Goal: Task Accomplishment & Management: Use online tool/utility

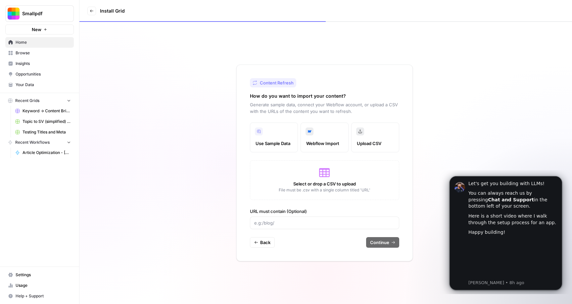
click at [324, 181] on span "Select or drop a CSV to upload" at bounding box center [324, 183] width 63 height 7
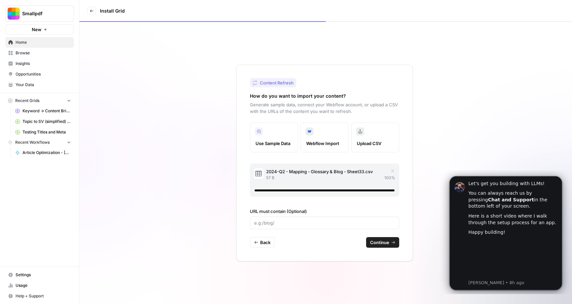
click at [383, 244] on span "Continue" at bounding box center [379, 242] width 19 height 7
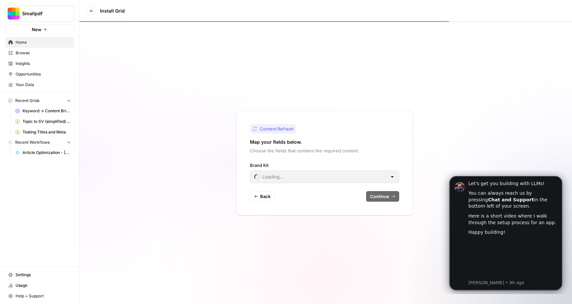
type input "Smallpdf"
click at [313, 181] on div "Smallpdf" at bounding box center [324, 177] width 149 height 13
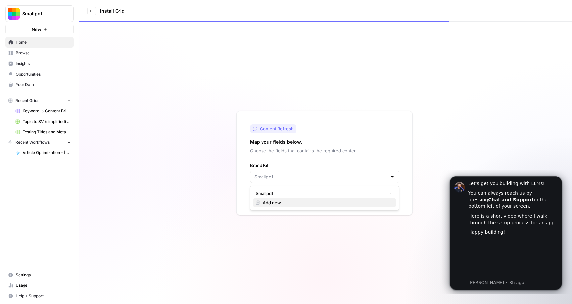
click at [304, 202] on span "Add new" at bounding box center [327, 202] width 128 height 7
type input "Smallpdf"
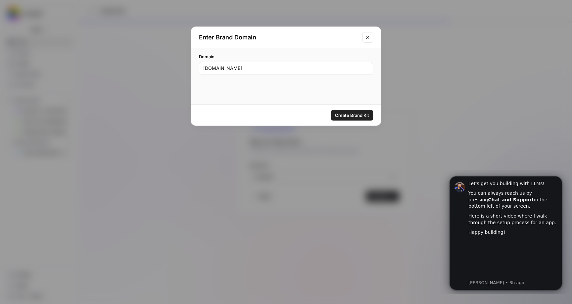
type input "www.cada.com"
click at [363, 114] on span "Create Brand Kit" at bounding box center [352, 115] width 34 height 7
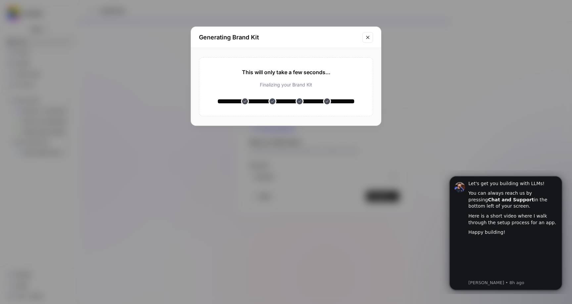
type input "Cada Kinderwunschklinik [GEOGRAPHIC_DATA]"
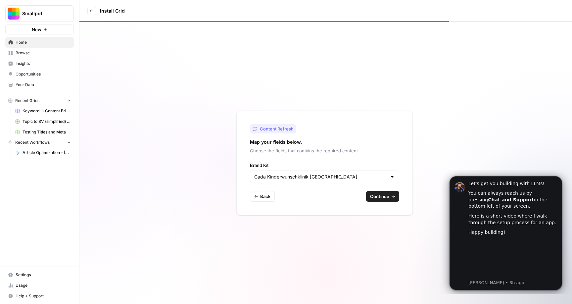
click at [388, 197] on span "Continue" at bounding box center [379, 196] width 19 height 7
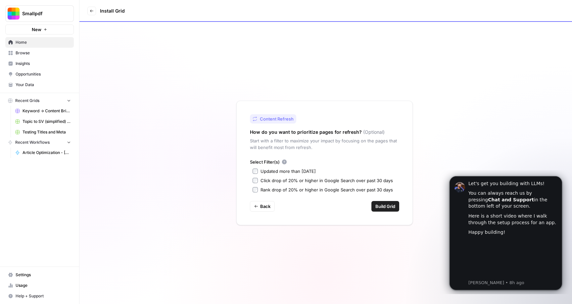
click at [283, 172] on div "Updated more than [DATE]" at bounding box center [288, 171] width 55 height 7
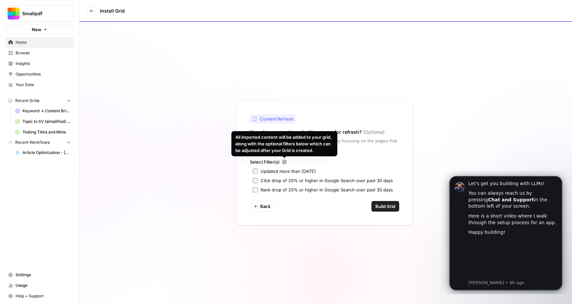
click at [284, 179] on div "Click drop of 20% or higher in Google Search over past 30 days" at bounding box center [327, 180] width 132 height 7
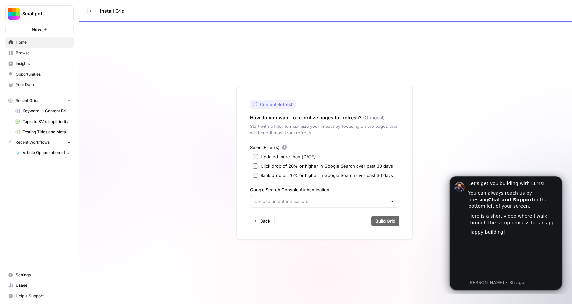
click at [285, 178] on div "Select Filter(s) Updated more than 90 days ago Click drop of 20% or higher in G…" at bounding box center [324, 176] width 149 height 64
click at [286, 175] on div "Rank drop of 20% or higher in Google Search over past 30 days" at bounding box center [327, 175] width 132 height 7
click at [284, 200] on input "Google Search Console Authentication" at bounding box center [320, 201] width 133 height 7
click at [284, 217] on span "Create new" at bounding box center [327, 218] width 128 height 7
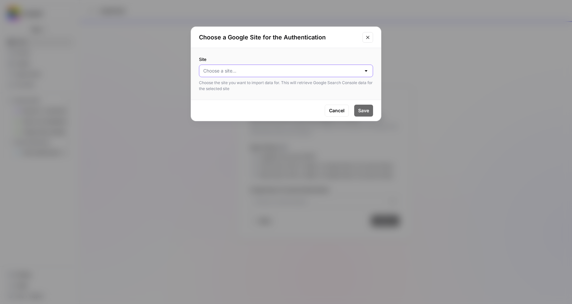
click at [292, 73] on input "Site" at bounding box center [282, 71] width 158 height 7
click at [286, 87] on span "[DOMAIN_NAME]" at bounding box center [285, 87] width 160 height 7
type input "[DOMAIN_NAME]"
click at [372, 112] on button "Save" at bounding box center [363, 111] width 19 height 12
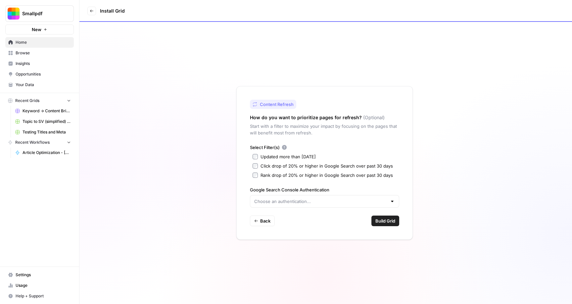
type input "Google Search Console - [DOMAIN_NAME]"
click at [384, 219] on span "Build Grid" at bounding box center [385, 221] width 20 height 7
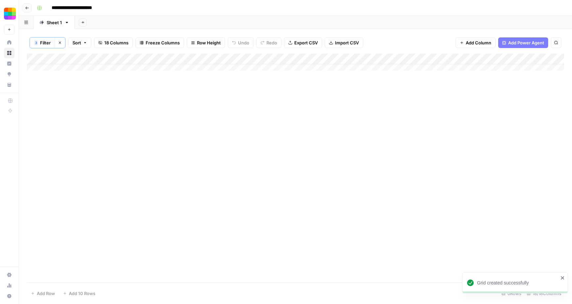
click at [60, 7] on input "**********" at bounding box center [80, 8] width 62 height 11
click at [53, 9] on input "**********" at bounding box center [80, 8] width 62 height 11
type input "**********"
click at [125, 180] on div "Add Column" at bounding box center [295, 168] width 537 height 229
click at [87, 69] on div "Add Column" at bounding box center [295, 65] width 537 height 22
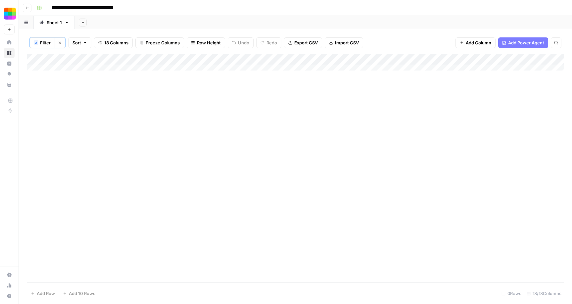
click at [144, 63] on div "Add Column" at bounding box center [295, 65] width 537 height 22
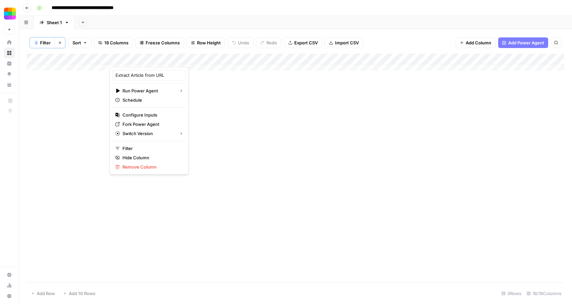
click at [145, 60] on div at bounding box center [150, 60] width 81 height 13
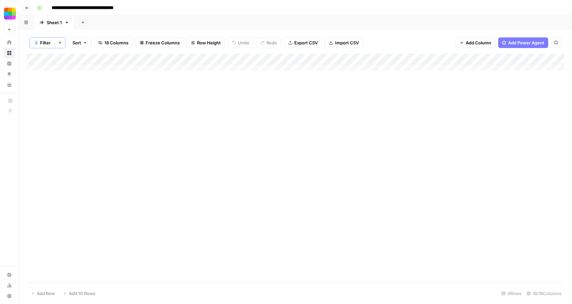
click at [88, 60] on div "Add Column" at bounding box center [295, 65] width 537 height 22
click at [160, 116] on div "Add Column" at bounding box center [295, 168] width 537 height 229
click at [74, 66] on div "Add Column" at bounding box center [295, 65] width 537 height 22
click at [25, 21] on icon "button" at bounding box center [26, 23] width 4 height 4
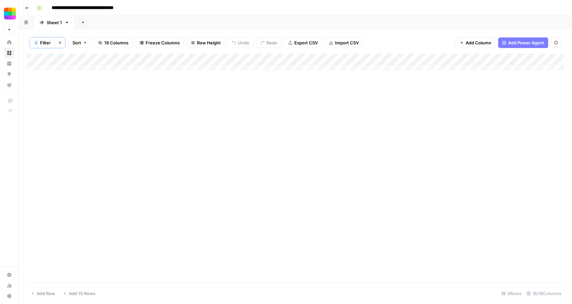
click at [25, 10] on button "Go back" at bounding box center [27, 8] width 9 height 9
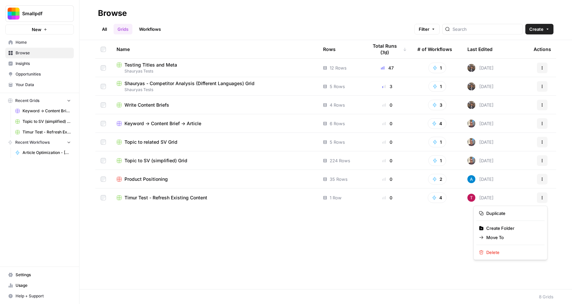
click at [543, 199] on icon "button" at bounding box center [542, 198] width 4 height 4
click at [376, 198] on div "0" at bounding box center [387, 197] width 39 height 7
click at [208, 198] on div "Timur Test - Refresh Existing Content" at bounding box center [215, 197] width 196 height 7
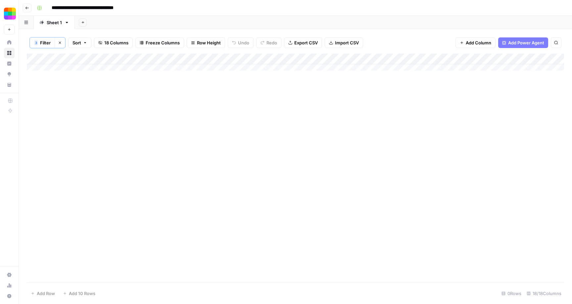
click at [513, 39] on span "Add Power Agent" at bounding box center [526, 42] width 36 height 7
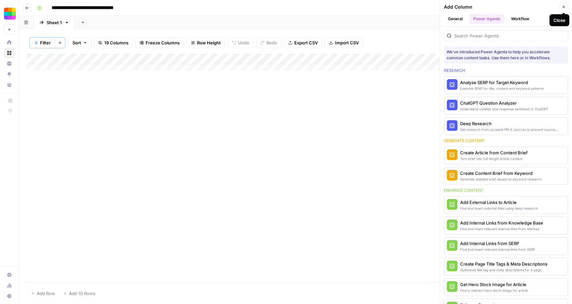
click at [562, 9] on button "Close" at bounding box center [564, 7] width 9 height 9
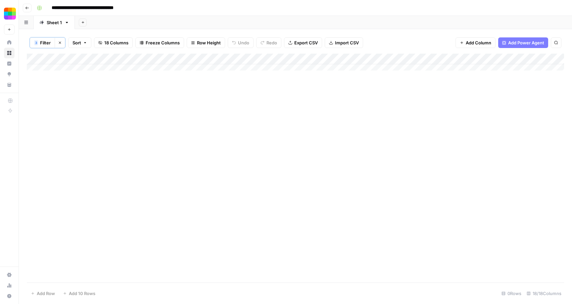
click at [340, 45] on span "Import CSV" at bounding box center [347, 42] width 24 height 7
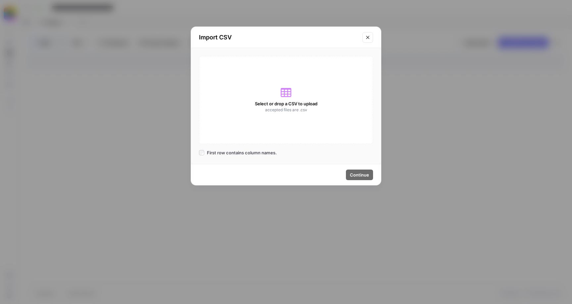
click at [292, 96] on div "Select or drop a CSV to upload accepted files are .csv" at bounding box center [286, 100] width 174 height 88
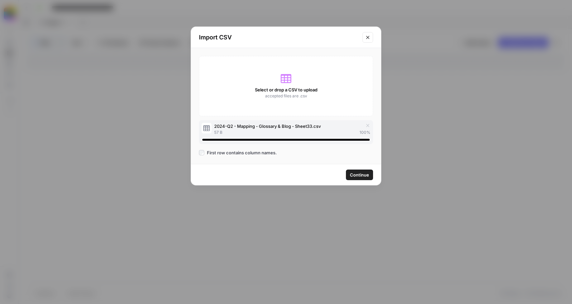
click at [361, 175] on span "Continue" at bounding box center [359, 175] width 19 height 7
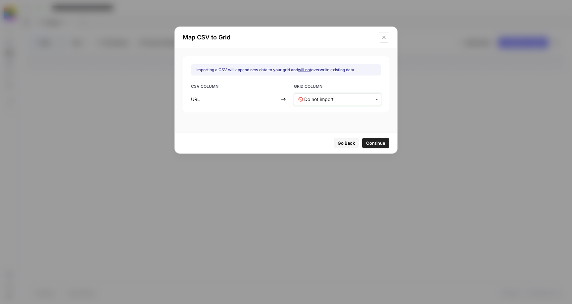
click at [326, 101] on input "text" at bounding box center [340, 99] width 73 height 7
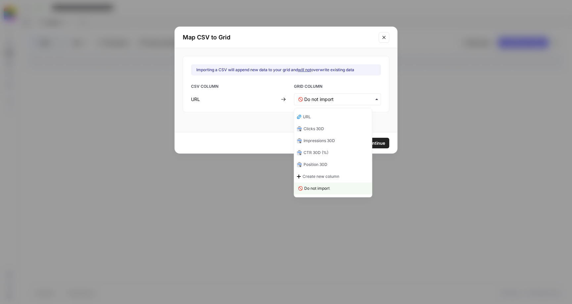
click at [321, 119] on div "URL" at bounding box center [333, 117] width 78 height 12
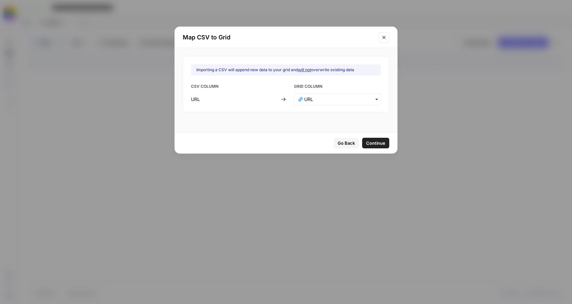
click at [366, 141] on span "Continue" at bounding box center [375, 143] width 19 height 7
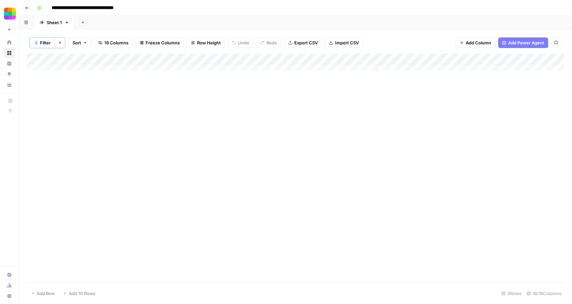
click at [61, 41] on icon "button" at bounding box center [60, 43] width 4 height 4
click at [87, 71] on div "Add Column" at bounding box center [295, 75] width 537 height 44
click at [104, 68] on div "Add Column" at bounding box center [295, 75] width 537 height 44
click at [151, 69] on div "Add Column" at bounding box center [295, 75] width 537 height 44
click at [198, 159] on div "Add Column" at bounding box center [295, 167] width 537 height 229
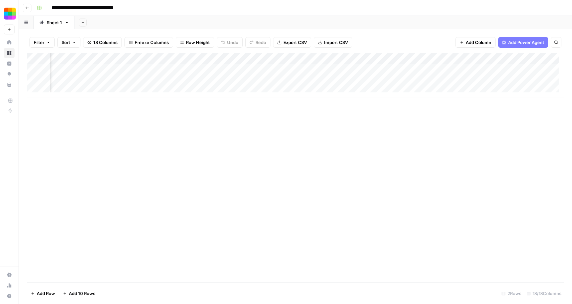
scroll to position [0, 710]
click at [152, 60] on div "Add Column" at bounding box center [295, 75] width 537 height 44
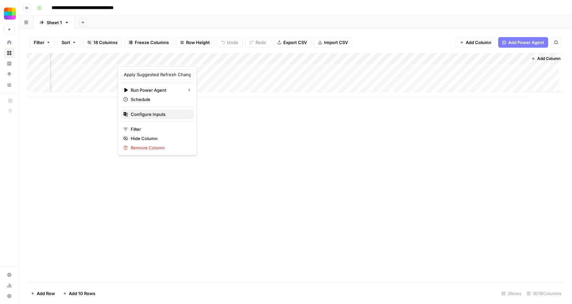
click at [149, 115] on span "Configure Inputs" at bounding box center [160, 114] width 58 height 7
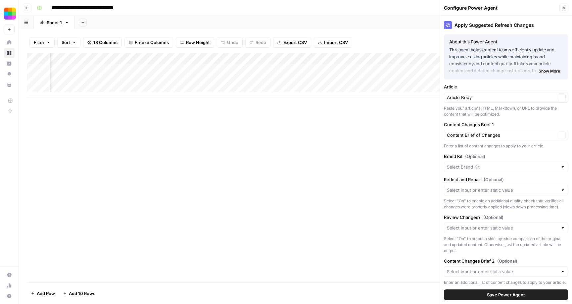
type input "Cada Kinderwunschklinik [GEOGRAPHIC_DATA]"
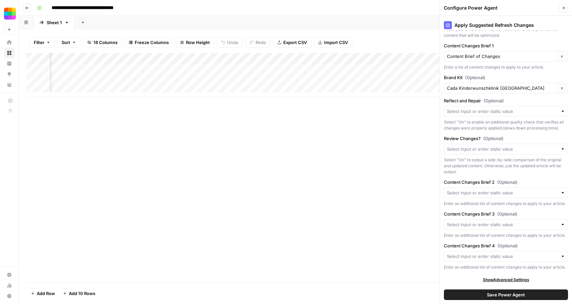
scroll to position [0, 0]
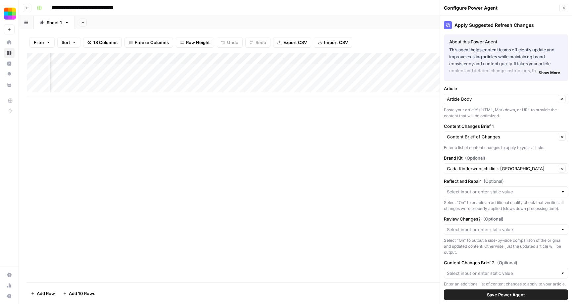
click at [564, 7] on icon "button" at bounding box center [564, 8] width 2 height 2
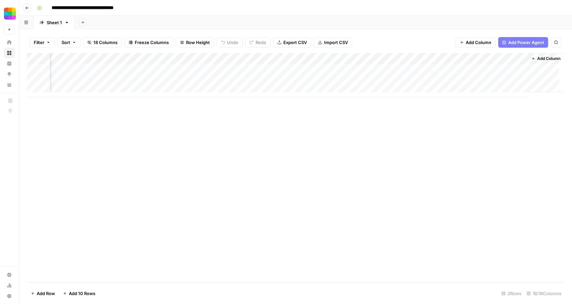
click at [207, 59] on div "Add Column" at bounding box center [295, 75] width 537 height 44
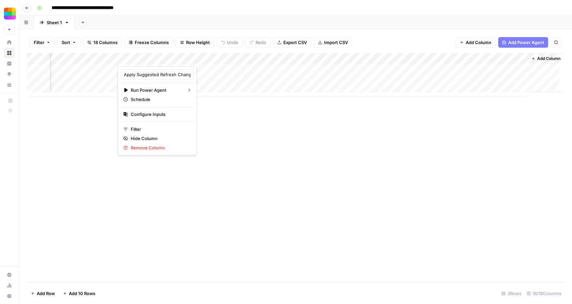
click at [199, 56] on div at bounding box center [169, 59] width 103 height 13
click at [196, 60] on div at bounding box center [169, 59] width 103 height 13
click at [226, 139] on div "Add Column" at bounding box center [295, 167] width 537 height 229
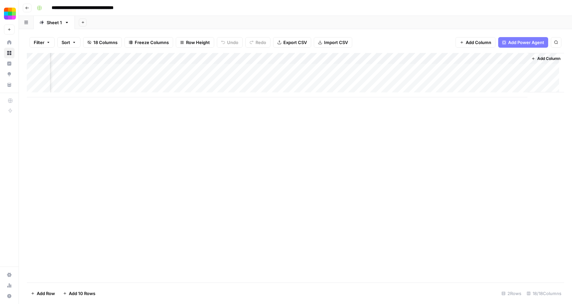
click at [238, 60] on div "Add Column" at bounding box center [295, 75] width 537 height 44
click at [186, 128] on div "Add Column" at bounding box center [295, 167] width 537 height 229
click at [212, 69] on div "Add Column" at bounding box center [295, 75] width 537 height 44
click at [174, 69] on div "Add Column" at bounding box center [295, 75] width 537 height 44
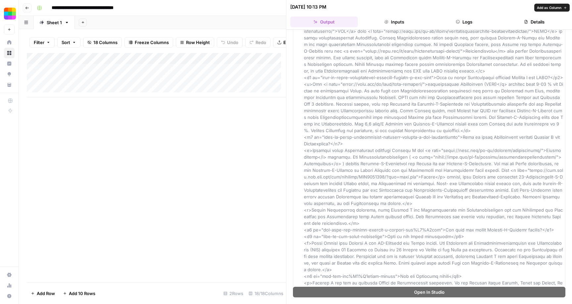
scroll to position [696, 0]
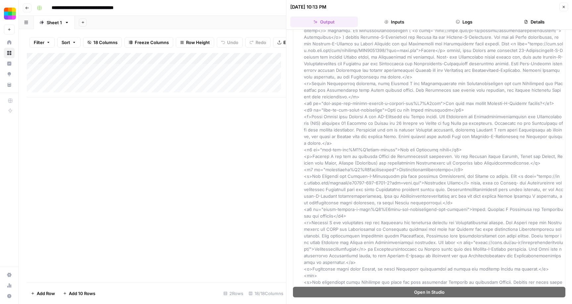
click at [524, 20] on icon "button" at bounding box center [526, 22] width 4 height 4
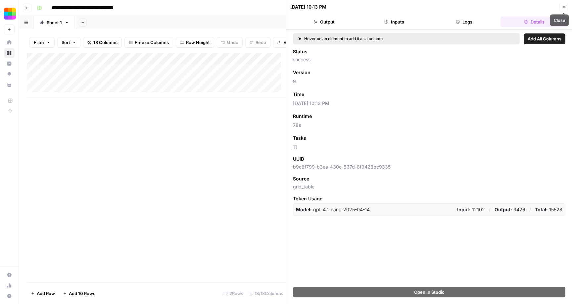
click at [562, 8] on button "Close" at bounding box center [564, 7] width 9 height 9
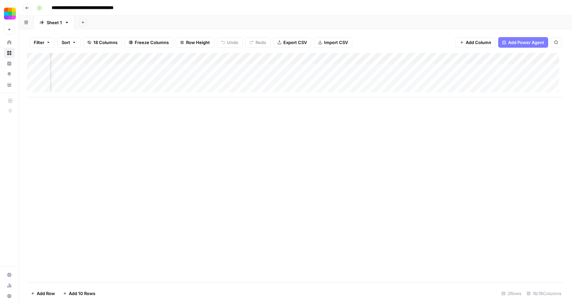
scroll to position [0, 103]
click at [177, 68] on div "Add Column" at bounding box center [295, 75] width 537 height 44
click at [124, 68] on div "Add Column" at bounding box center [295, 75] width 537 height 44
click at [194, 68] on div "Add Column" at bounding box center [295, 75] width 537 height 44
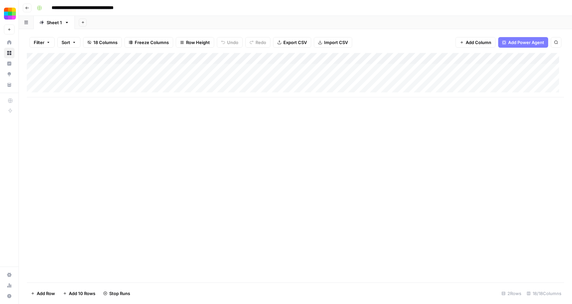
scroll to position [0, 0]
click at [206, 142] on div "Add Column" at bounding box center [295, 167] width 537 height 229
click at [329, 69] on div "Add Column" at bounding box center [295, 75] width 537 height 44
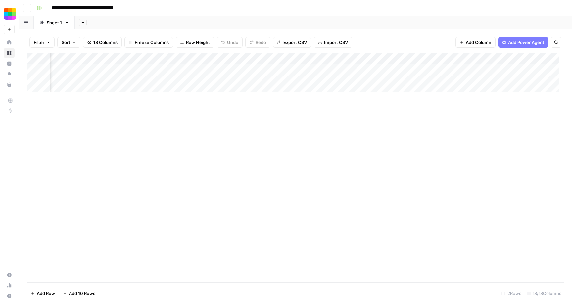
click at [308, 140] on div "Add Column" at bounding box center [295, 167] width 537 height 229
click at [350, 69] on div "Add Column" at bounding box center [295, 75] width 537 height 44
click at [354, 69] on div "Add Column" at bounding box center [295, 75] width 537 height 44
drag, startPoint x: 291, startPoint y: 57, endPoint x: 336, endPoint y: 57, distance: 44.7
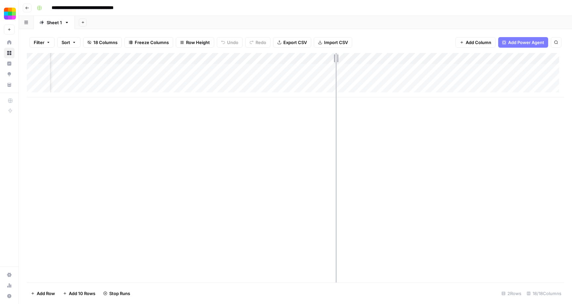
click at [336, 57] on div "Add Column" at bounding box center [295, 75] width 537 height 44
click at [353, 63] on div "Add Column" at bounding box center [295, 75] width 537 height 44
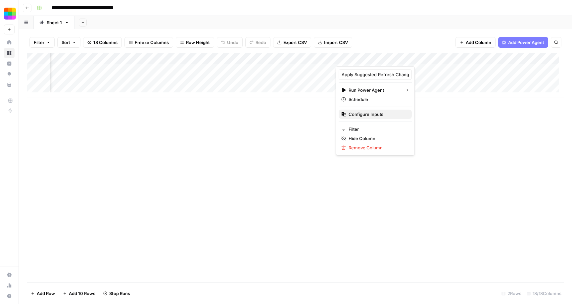
click at [351, 117] on span "Configure Inputs" at bounding box center [378, 114] width 58 height 7
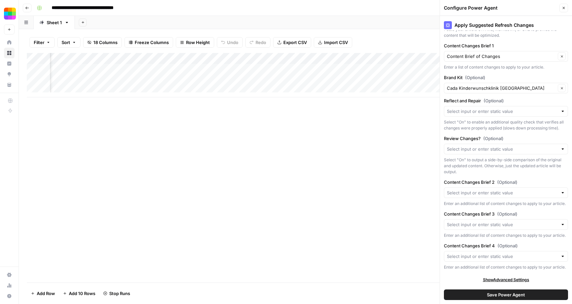
scroll to position [0, 0]
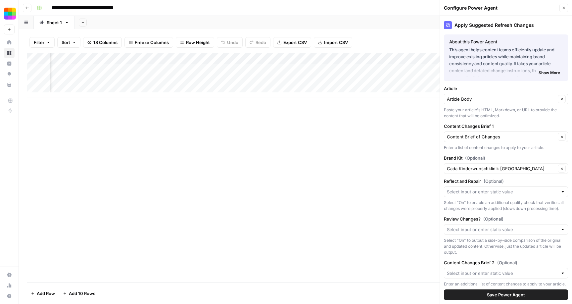
click at [541, 75] on span "Show More" at bounding box center [550, 73] width 22 height 6
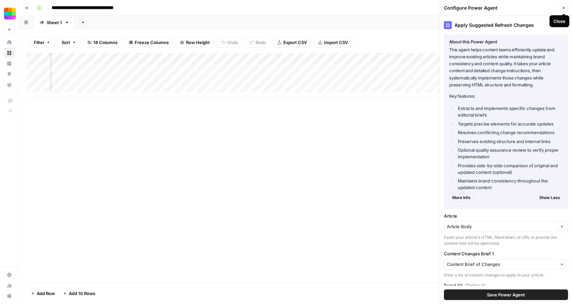
click at [561, 10] on button "Close" at bounding box center [564, 8] width 9 height 9
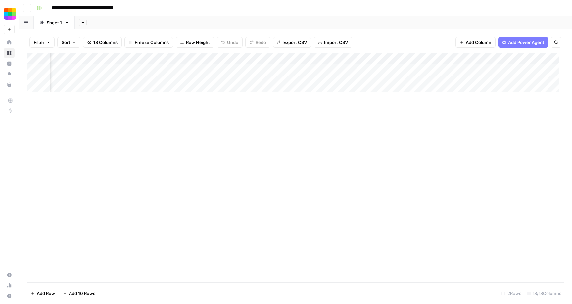
scroll to position [0, 599]
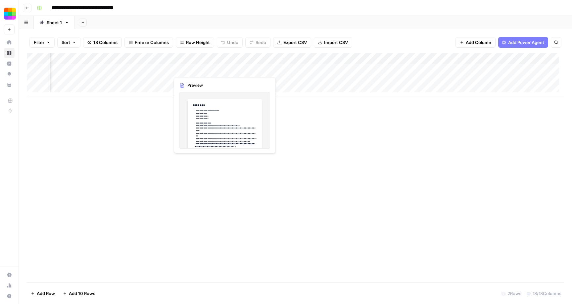
click at [204, 71] on div "Add Column" at bounding box center [295, 75] width 537 height 44
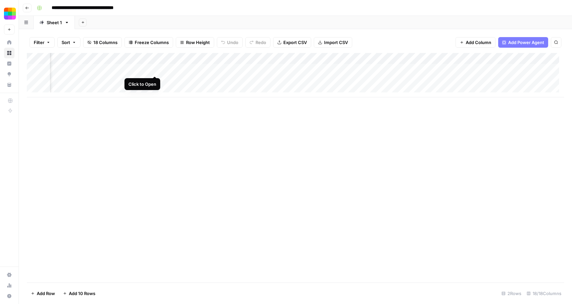
click at [155, 69] on div "Add Column" at bounding box center [295, 75] width 537 height 44
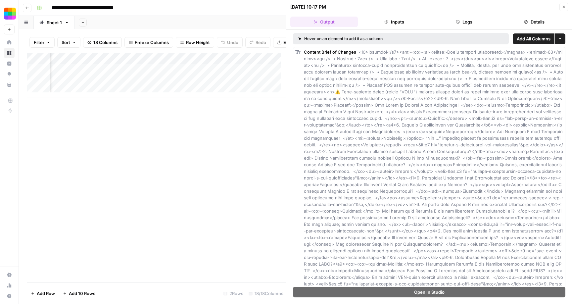
click at [562, 9] on button "Close" at bounding box center [564, 7] width 9 height 9
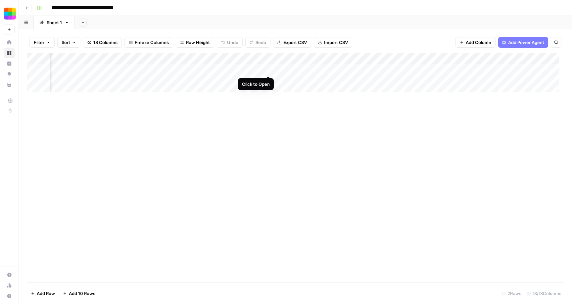
click at [269, 70] on div "Add Column" at bounding box center [295, 75] width 537 height 44
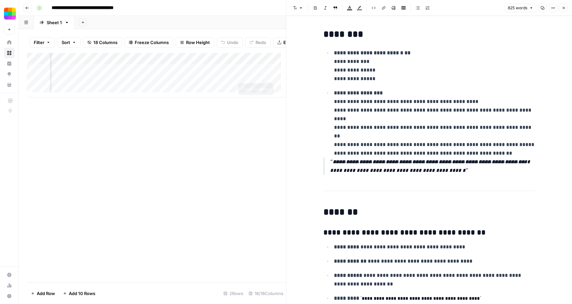
click at [244, 75] on div "Add Column" at bounding box center [156, 75] width 259 height 44
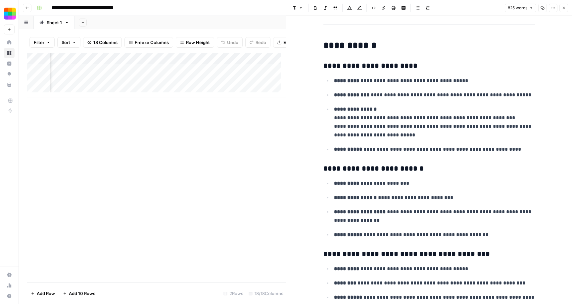
scroll to position [1495, 0]
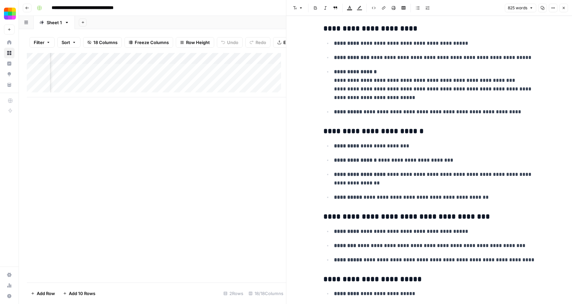
click at [564, 8] on icon "button" at bounding box center [564, 8] width 2 height 2
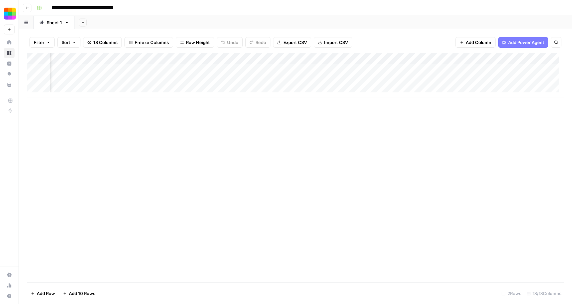
click at [327, 69] on div "Add Column" at bounding box center [295, 75] width 537 height 44
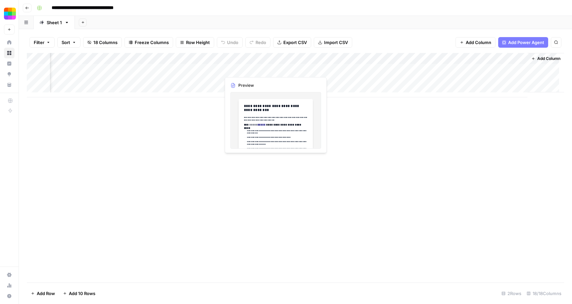
click at [239, 69] on div "Add Column" at bounding box center [295, 75] width 537 height 44
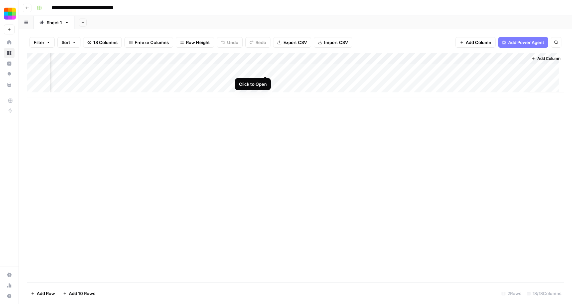
click at [266, 69] on div "Add Column" at bounding box center [295, 75] width 537 height 44
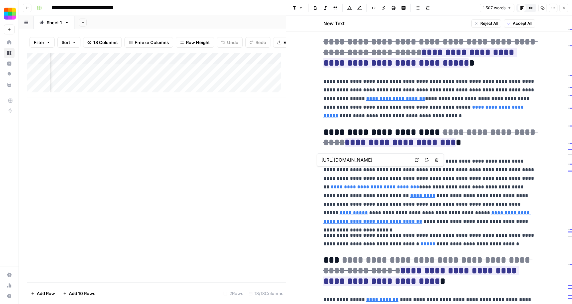
type input "https://academic.oup.com/humrep/article-abstract/7/6/735/724626?ref=cada.com"
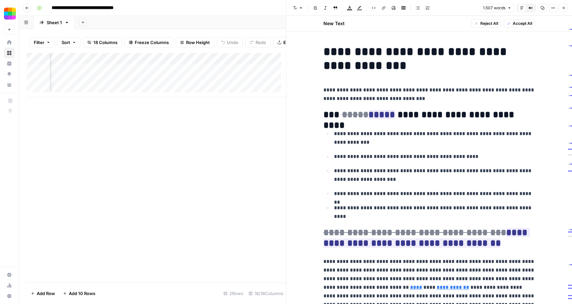
click at [564, 6] on icon "button" at bounding box center [564, 8] width 4 height 4
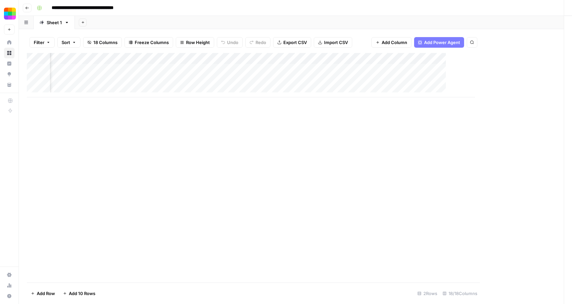
scroll to position [0, 748]
